Goal: Information Seeking & Learning: Find specific page/section

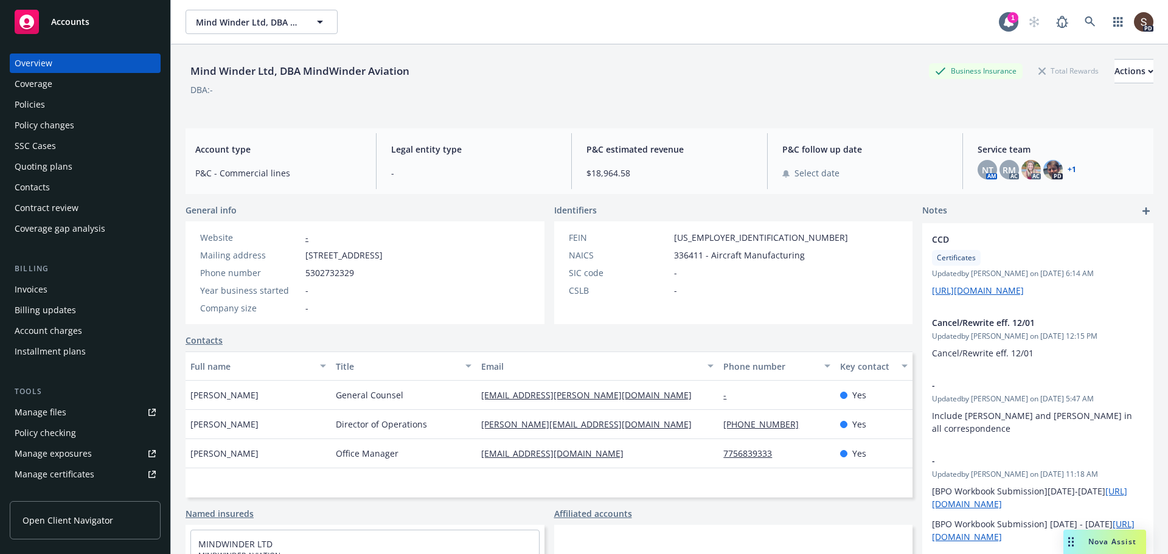
click at [58, 106] on div "Policies" at bounding box center [85, 104] width 141 height 19
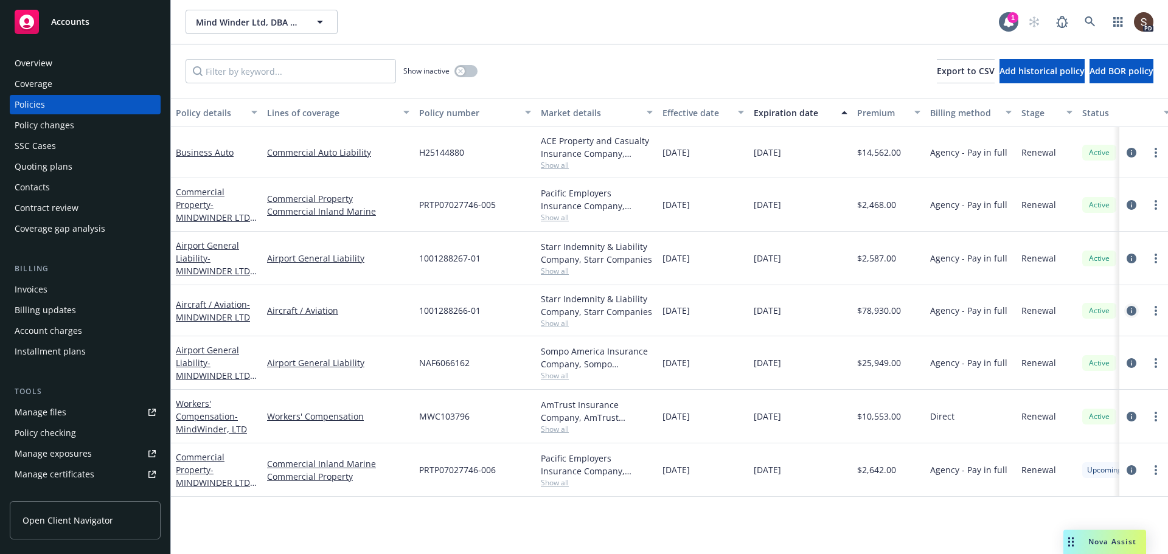
click at [1132, 310] on icon "circleInformation" at bounding box center [1131, 311] width 10 height 10
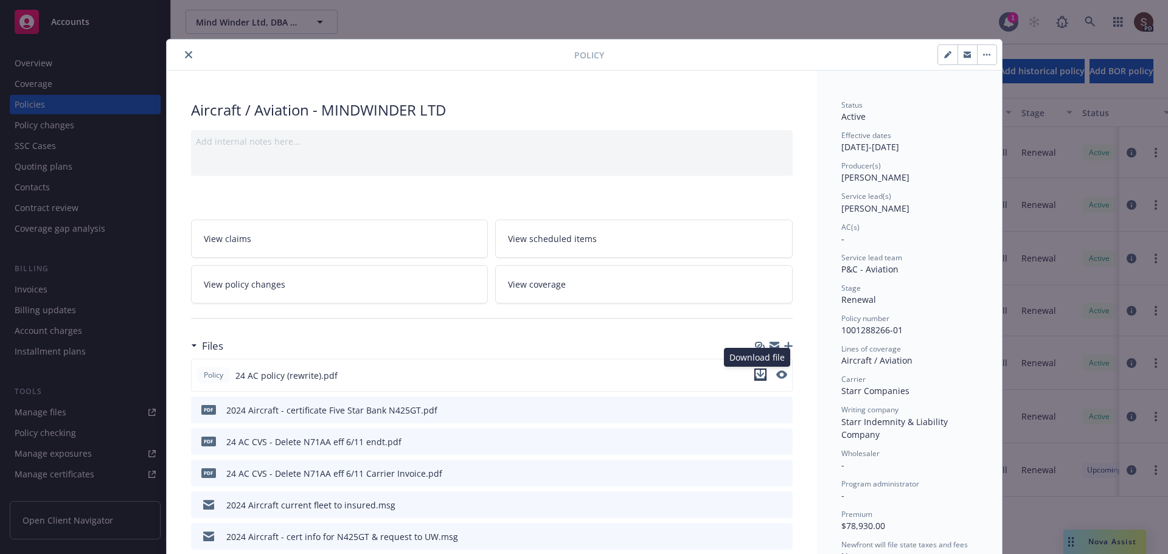
click at [757, 376] on icon "download file" at bounding box center [760, 375] width 10 height 10
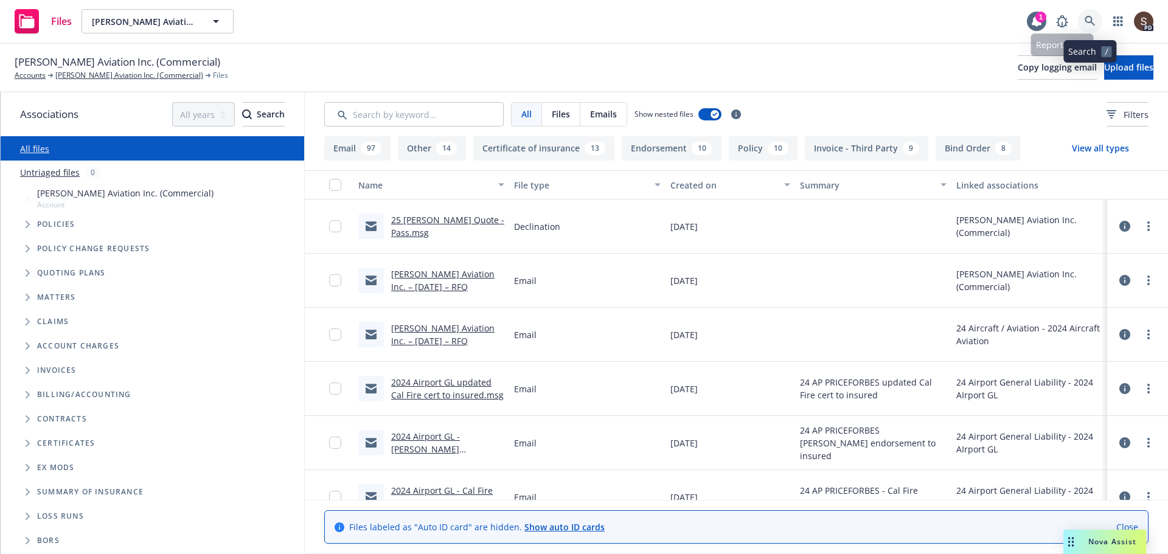
click at [1089, 16] on icon at bounding box center [1089, 21] width 10 height 10
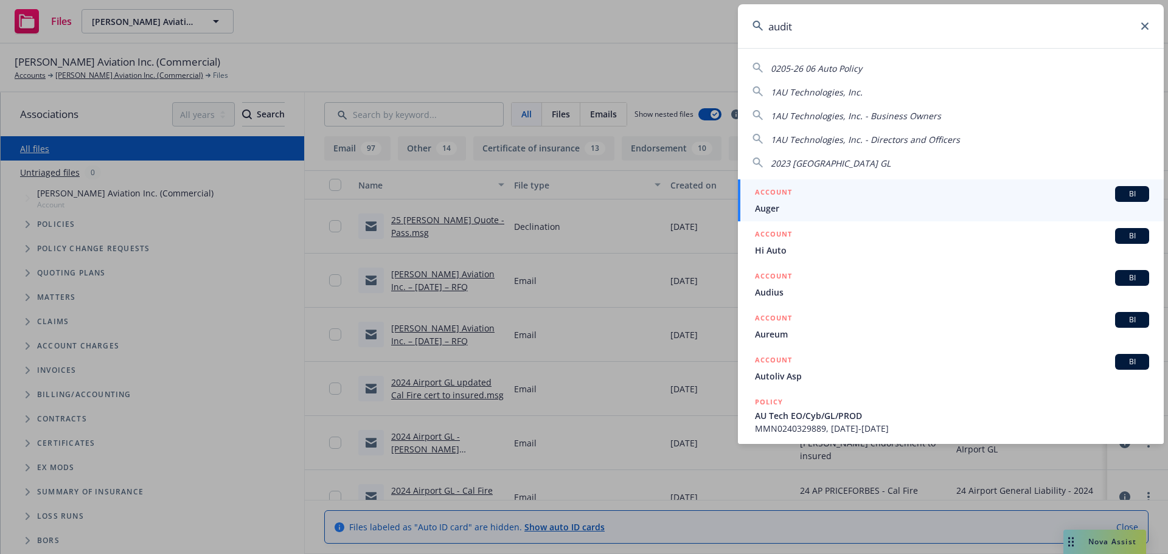
type input "audit"
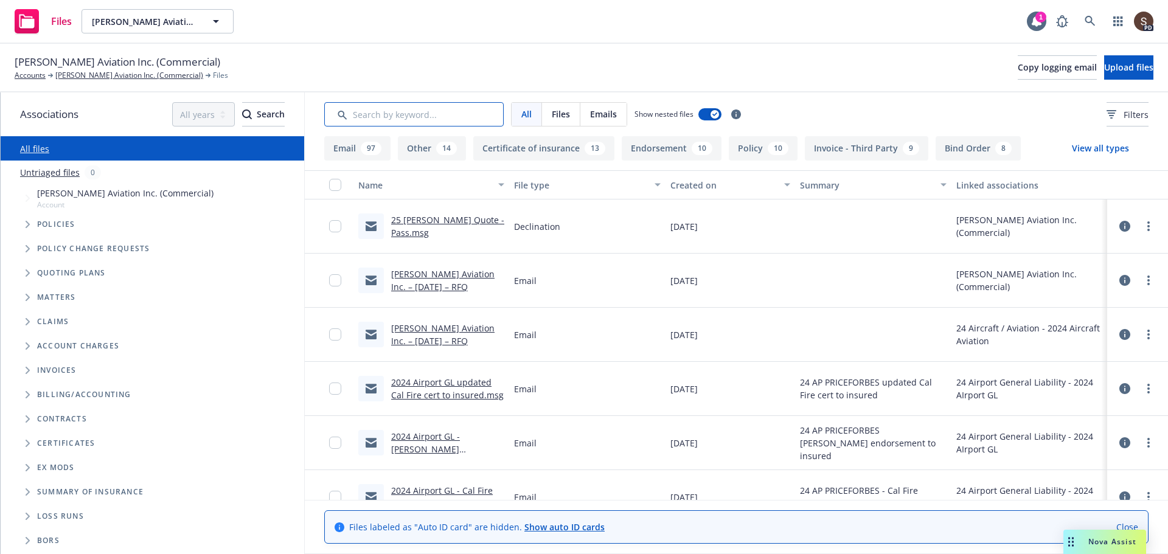
click at [481, 124] on input "Search by keyword..." at bounding box center [413, 114] width 179 height 24
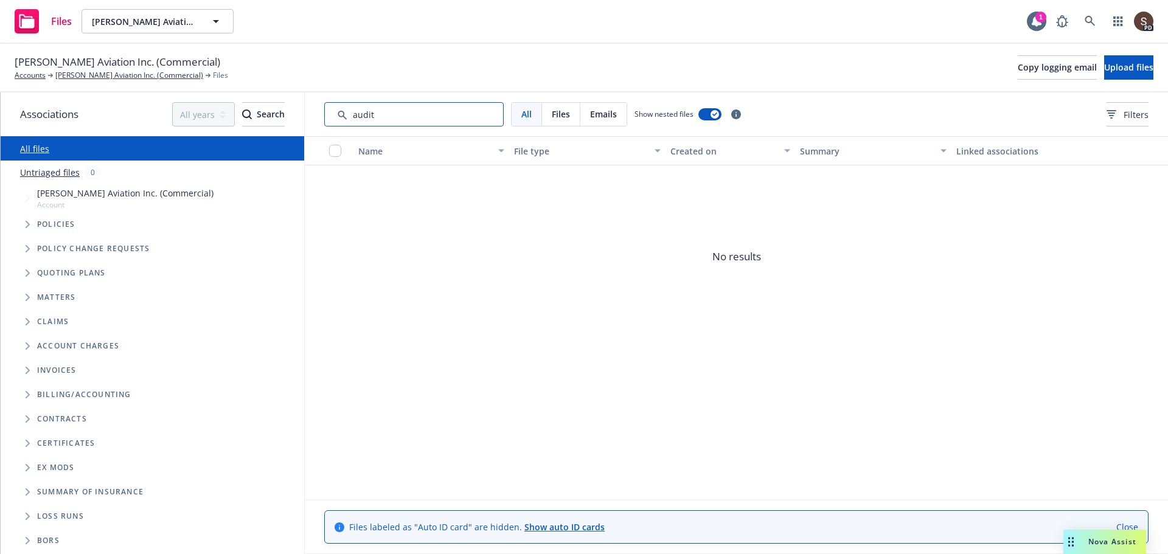
type input "audit"
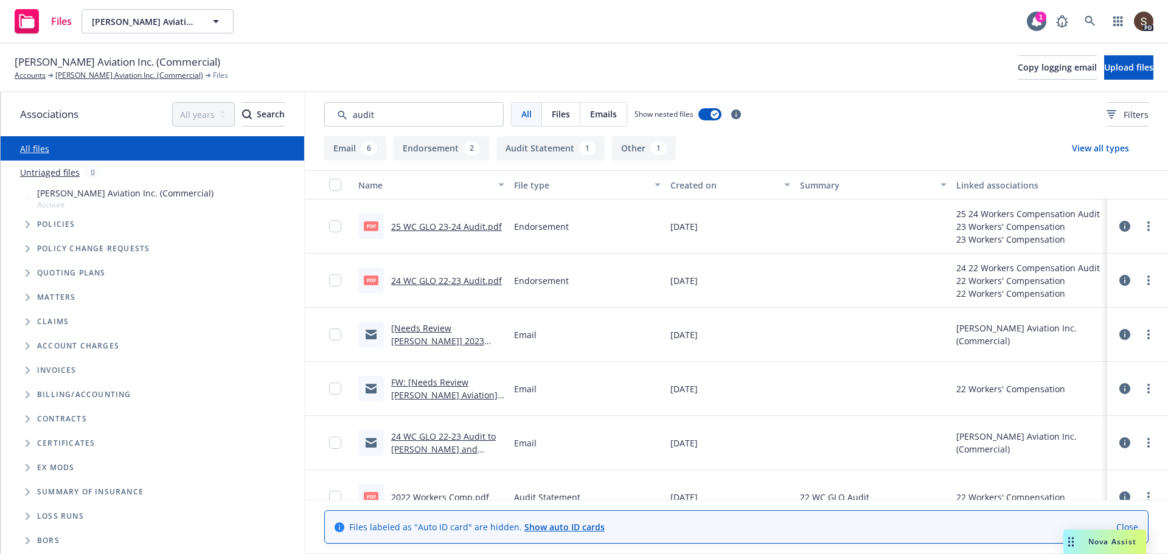
click at [460, 279] on link "24 WC GLO 22-23 Audit.pdf" at bounding box center [446, 281] width 111 height 12
click at [457, 229] on link "25 WC GLO 23-24 Audit.pdf" at bounding box center [446, 227] width 111 height 12
click at [95, 75] on link "Courtney Aviation Inc. (Commercial)" at bounding box center [129, 75] width 148 height 11
